Goal: Task Accomplishment & Management: Use online tool/utility

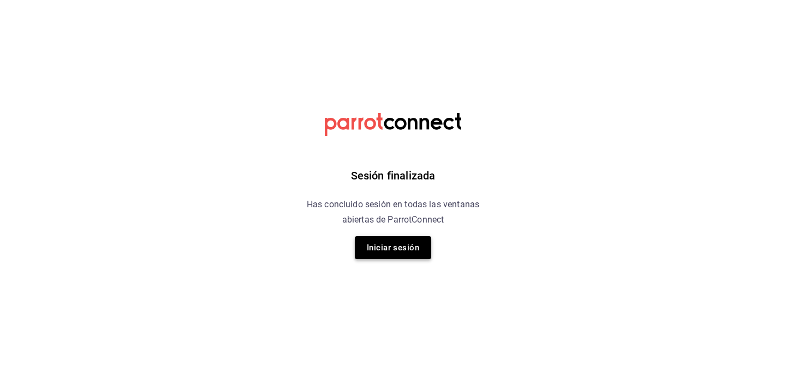
click at [373, 245] on button "Iniciar sesión" at bounding box center [393, 247] width 76 height 23
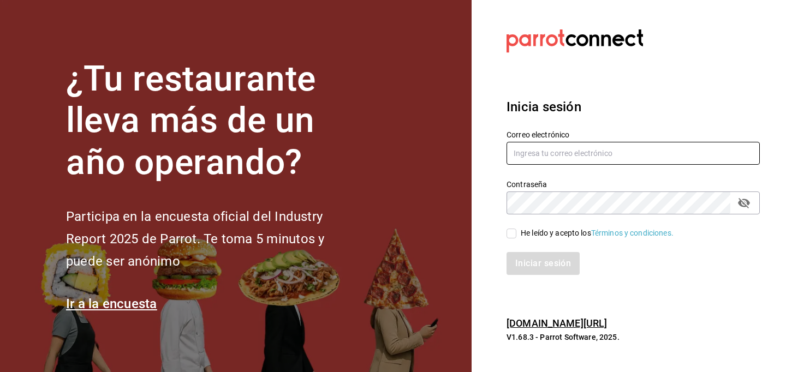
type input "Josue.ce@gmail.com"
click at [515, 236] on input "He leído y acepto los Términos y condiciones." at bounding box center [511, 234] width 10 height 10
checkbox input "true"
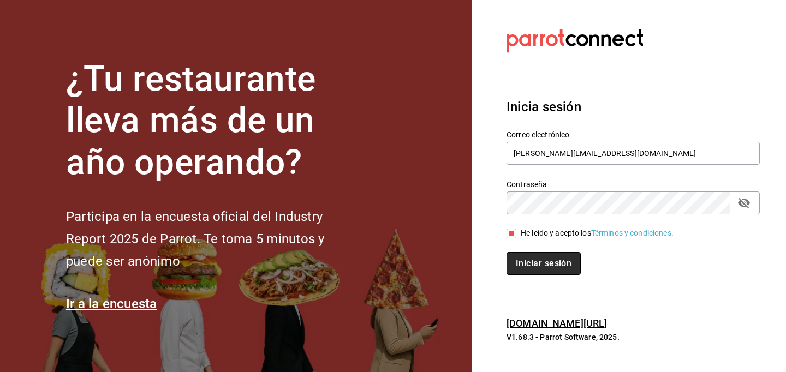
click at [524, 266] on button "Iniciar sesión" at bounding box center [543, 263] width 74 height 23
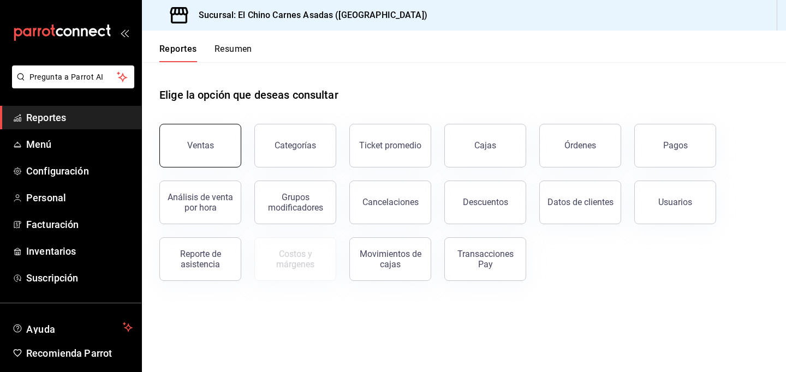
click at [210, 141] on div "Ventas" at bounding box center [200, 145] width 27 height 10
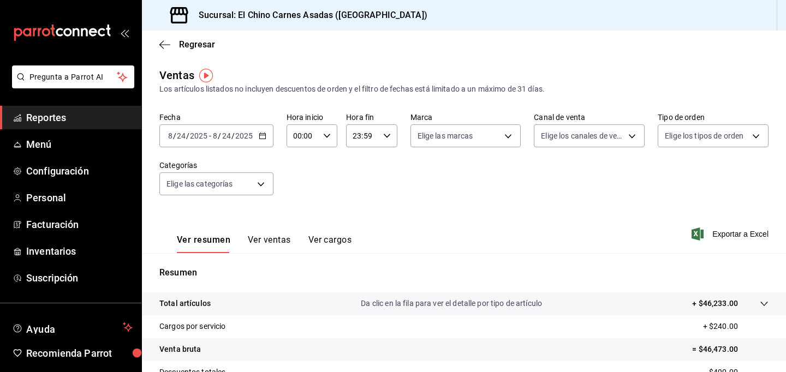
click at [210, 141] on div "[DATE] [DATE] - [DATE] [DATE]" at bounding box center [216, 135] width 114 height 23
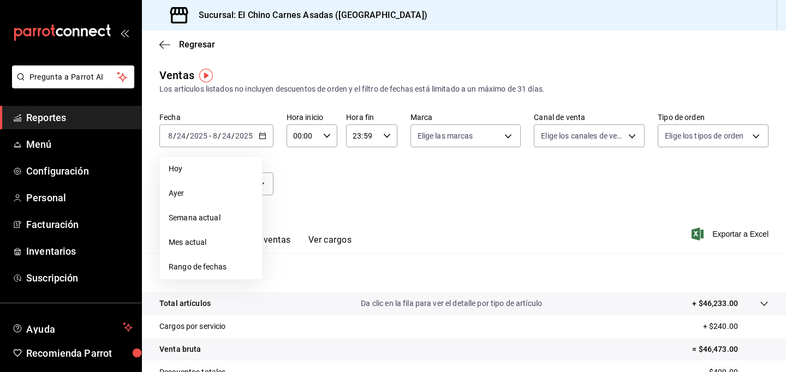
click at [293, 187] on div "Fecha [DATE] [DATE] - [DATE] [DATE] [DATE] [DATE] Semana actual Mes actual Rang…" at bounding box center [463, 160] width 609 height 96
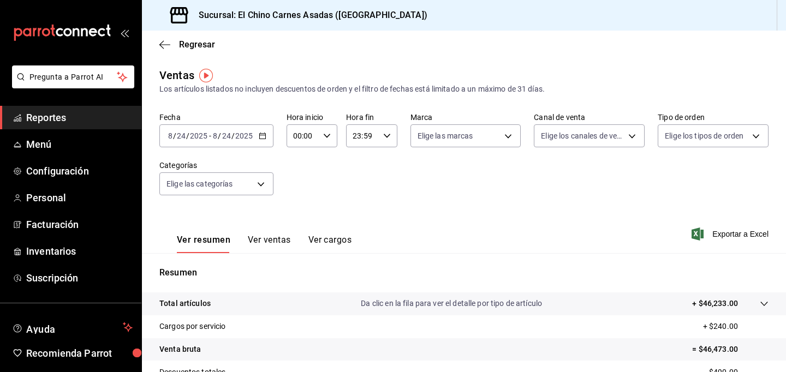
click at [222, 138] on input "24" at bounding box center [227, 136] width 10 height 9
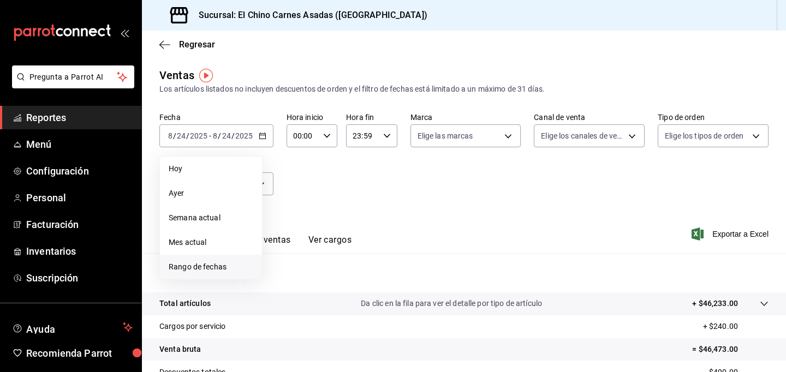
click at [227, 264] on span "Rango de fechas" at bounding box center [211, 266] width 85 height 11
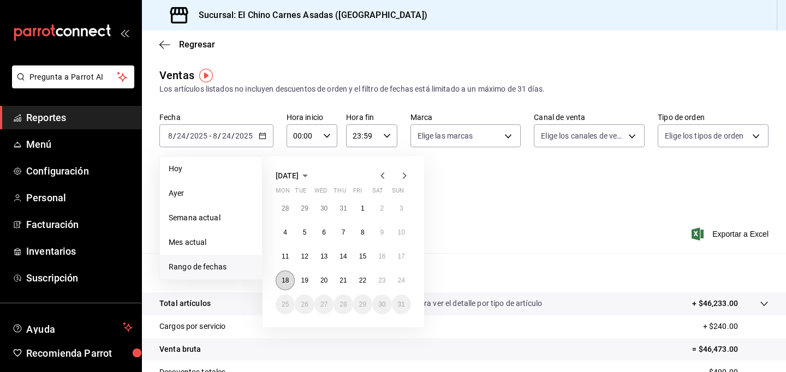
click at [290, 282] on button "18" at bounding box center [285, 281] width 19 height 20
click at [401, 284] on button "24" at bounding box center [401, 281] width 19 height 20
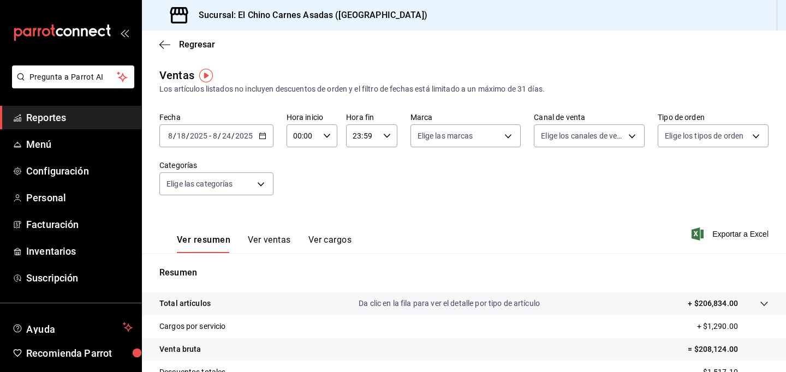
click at [223, 136] on input "24" at bounding box center [227, 136] width 10 height 9
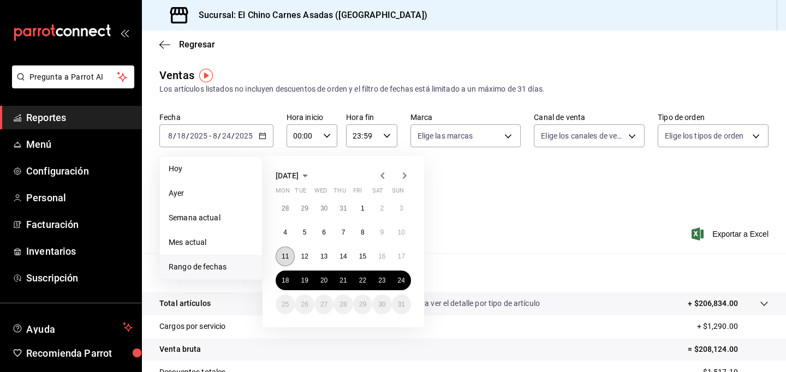
click at [278, 256] on button "11" at bounding box center [285, 257] width 19 height 20
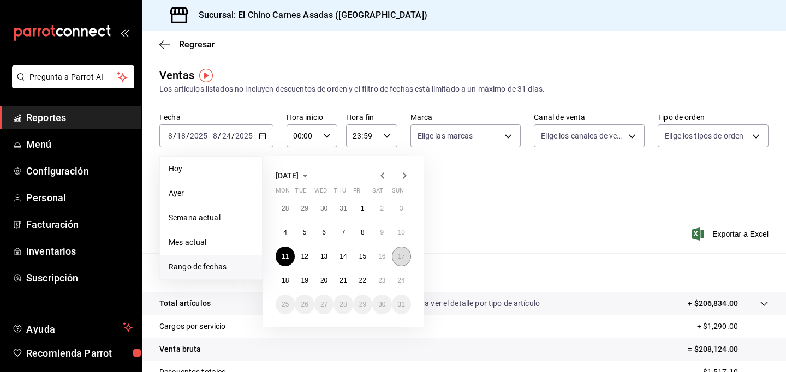
click at [398, 259] on abbr "17" at bounding box center [401, 257] width 7 height 8
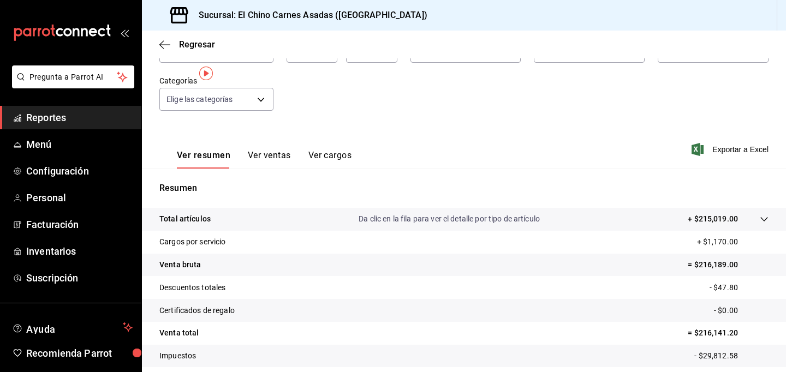
scroll to position [2, 0]
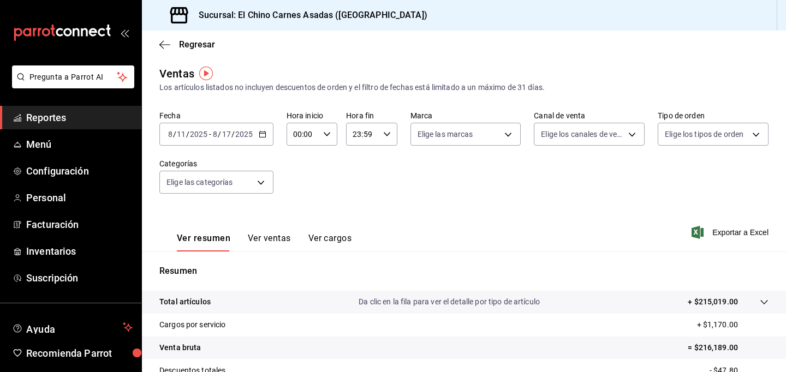
click at [230, 128] on div "[DATE] [DATE] - [DATE] [DATE]" at bounding box center [216, 134] width 114 height 23
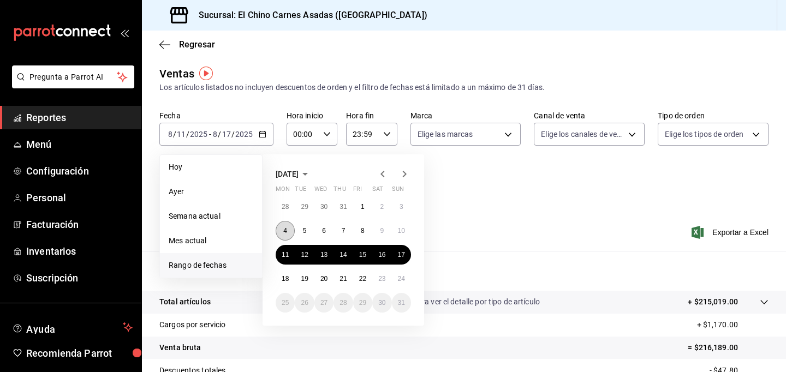
click at [284, 231] on abbr "4" at bounding box center [285, 231] width 4 height 8
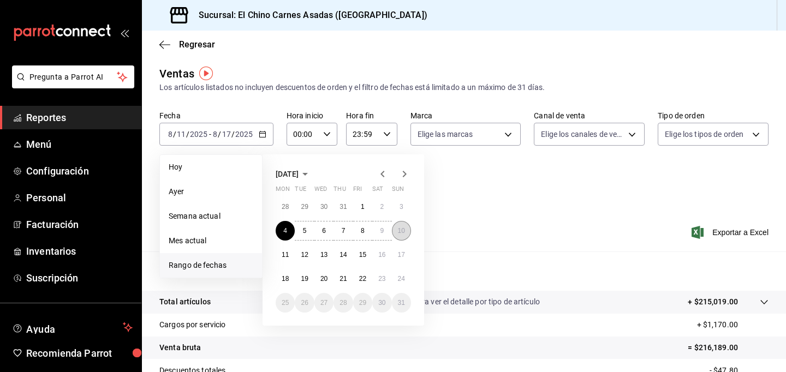
click at [402, 234] on button "10" at bounding box center [401, 231] width 19 height 20
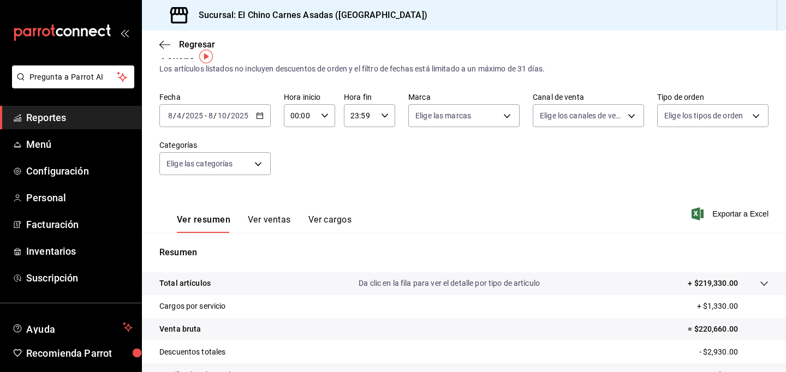
scroll to position [19, 0]
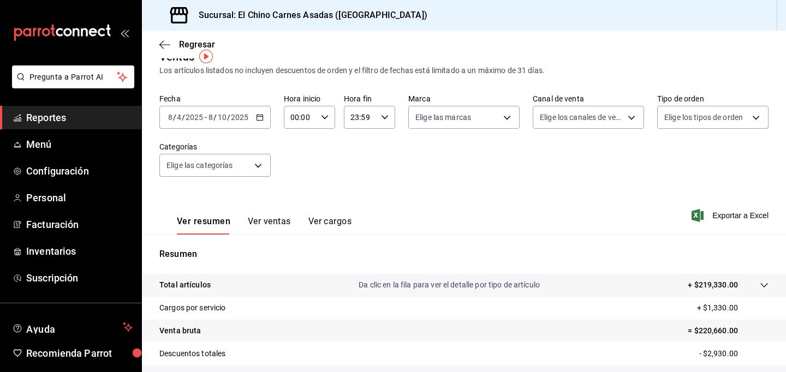
click at [195, 110] on div "[DATE] [DATE] - [DATE] [DATE]" at bounding box center [214, 117] width 111 height 23
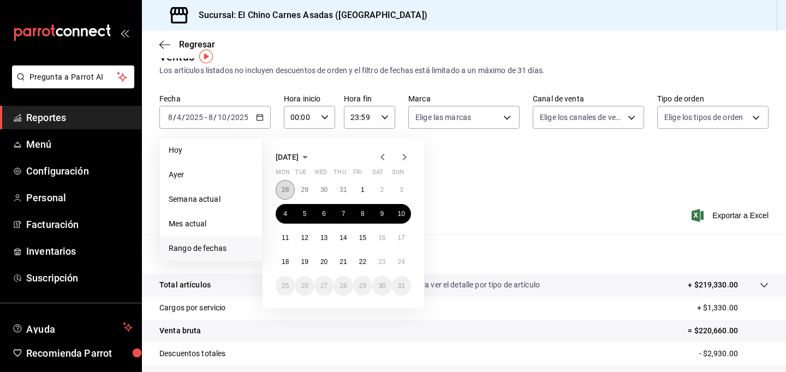
click at [288, 192] on abbr "28" at bounding box center [285, 190] width 7 height 8
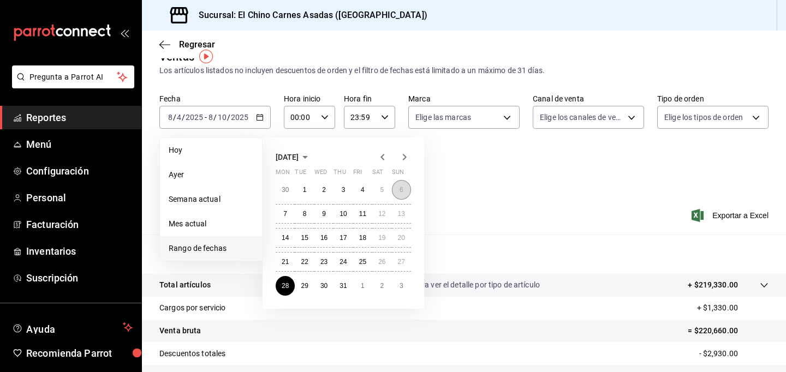
click at [400, 190] on abbr "6" at bounding box center [402, 190] width 4 height 8
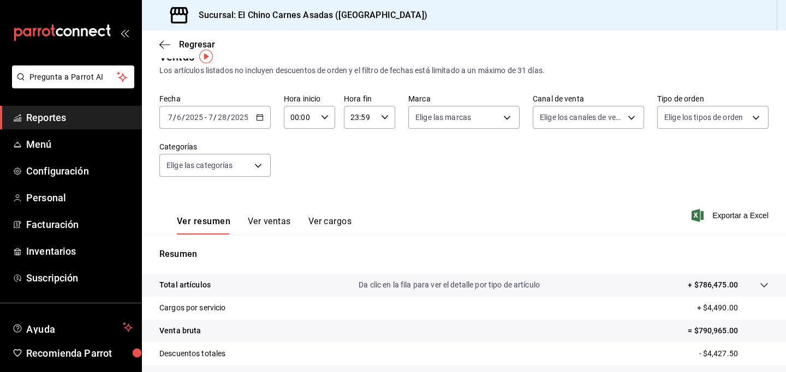
click at [217, 116] on input "28" at bounding box center [222, 117] width 10 height 9
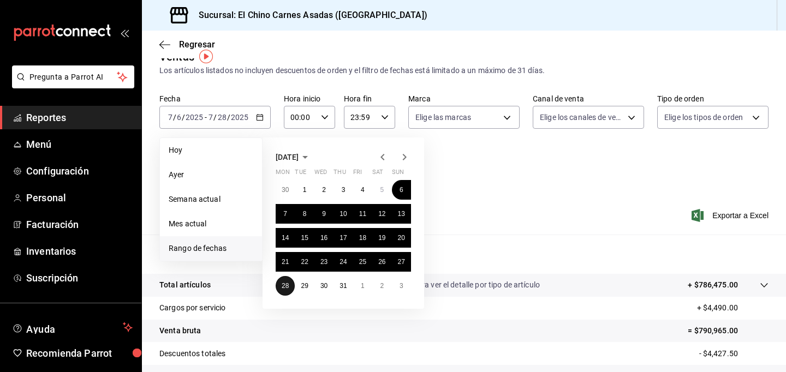
click at [283, 288] on abbr "28" at bounding box center [285, 286] width 7 height 8
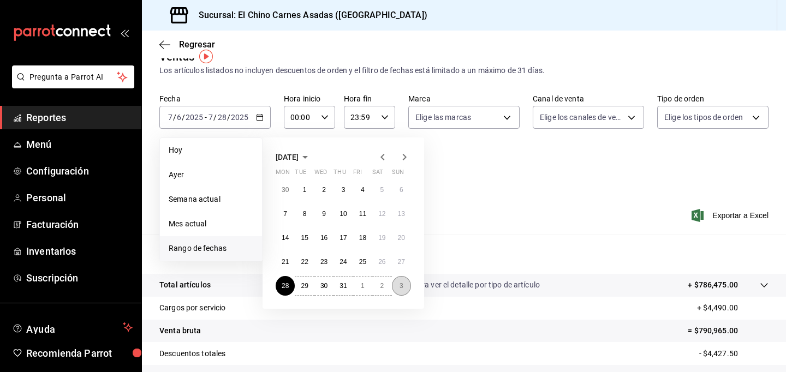
click at [402, 289] on button "3" at bounding box center [401, 286] width 19 height 20
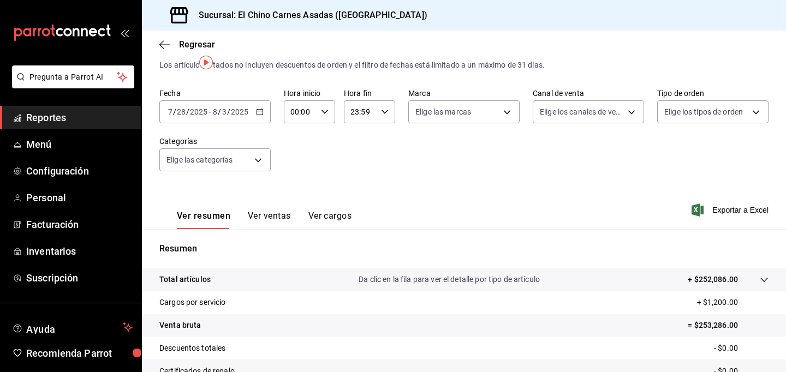
scroll to position [13, 0]
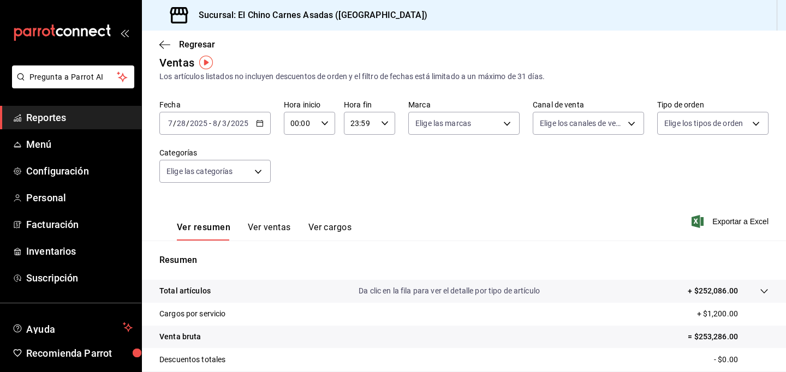
click at [243, 126] on input "2025" at bounding box center [239, 123] width 19 height 9
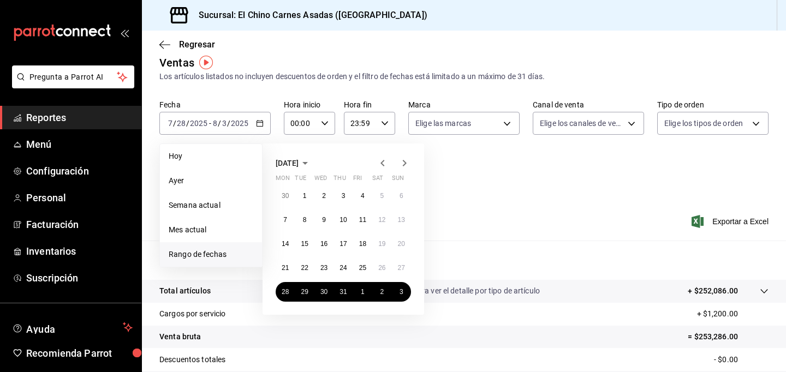
click at [487, 152] on div "Fecha [DATE] [DATE] - [DATE] [DATE] [DATE] [DATE] Semana actual Mes actual [GEO…" at bounding box center [463, 148] width 609 height 96
